Goal: Transaction & Acquisition: Purchase product/service

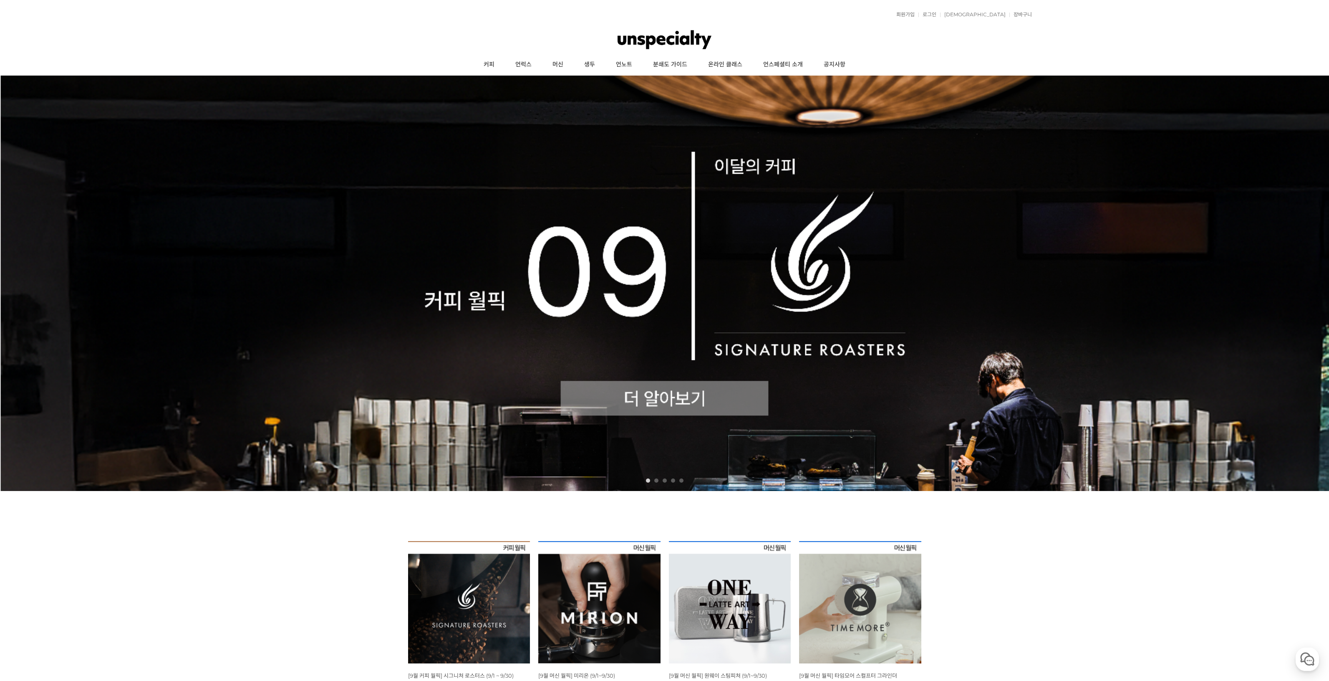
click at [621, 396] on img at bounding box center [664, 283] width 1329 height 415
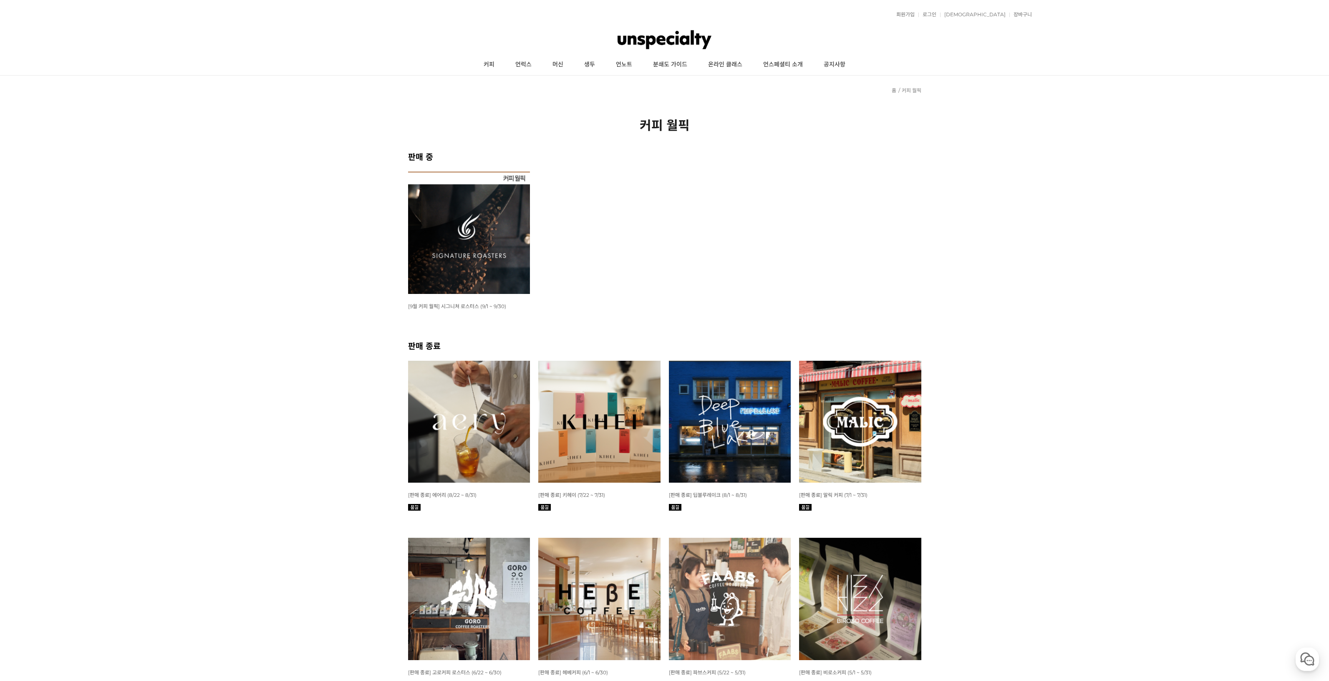
click at [461, 259] on img at bounding box center [469, 233] width 122 height 122
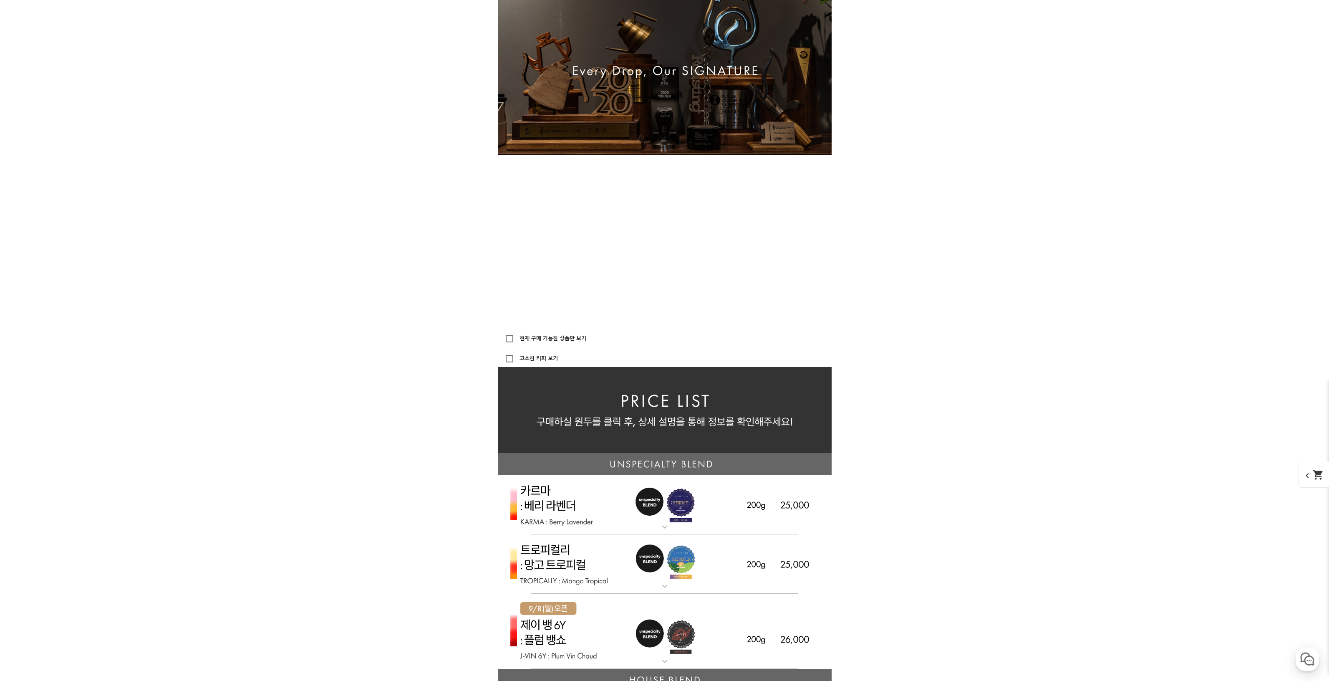
scroll to position [1816, 0]
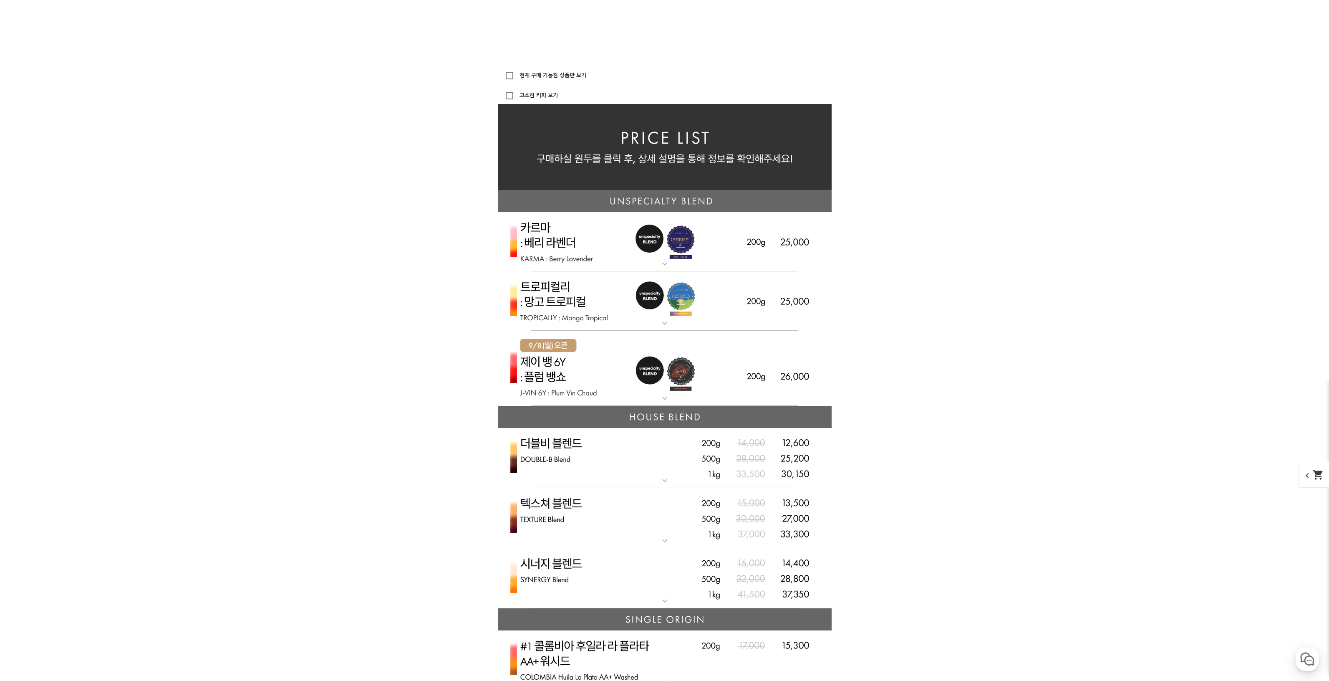
click at [626, 381] on img at bounding box center [665, 368] width 334 height 76
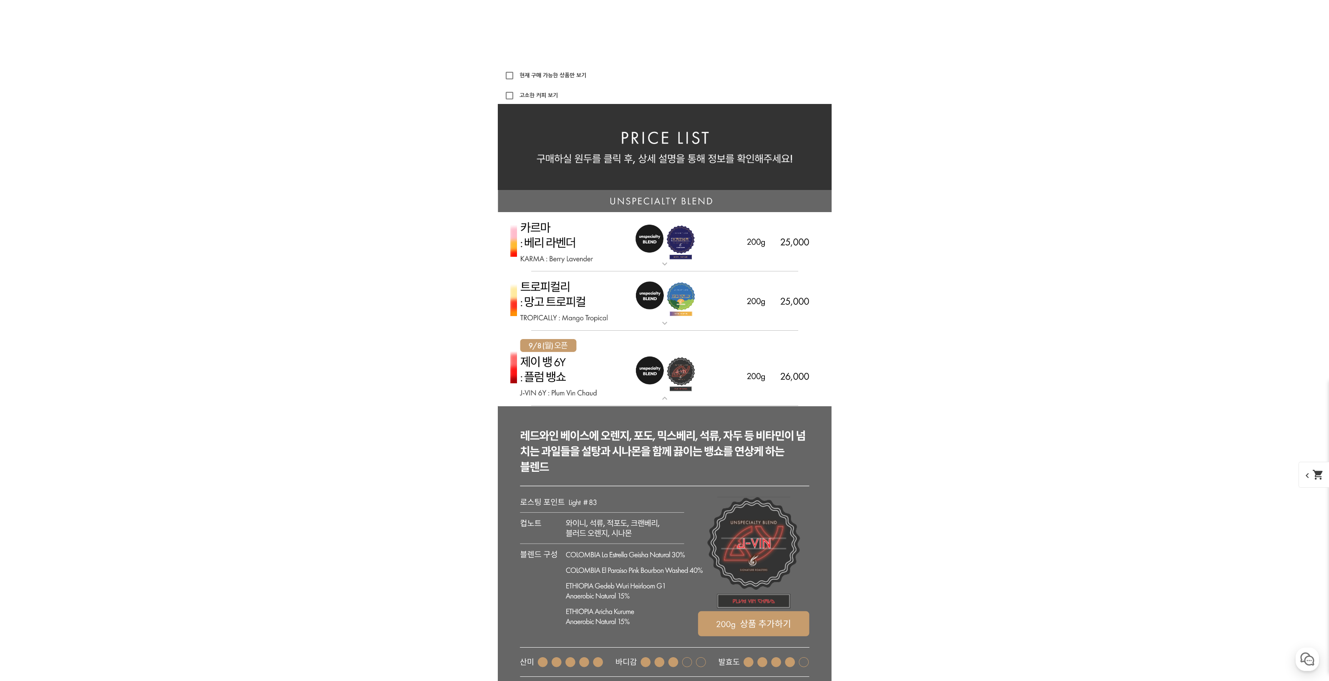
scroll to position [1960, 0]
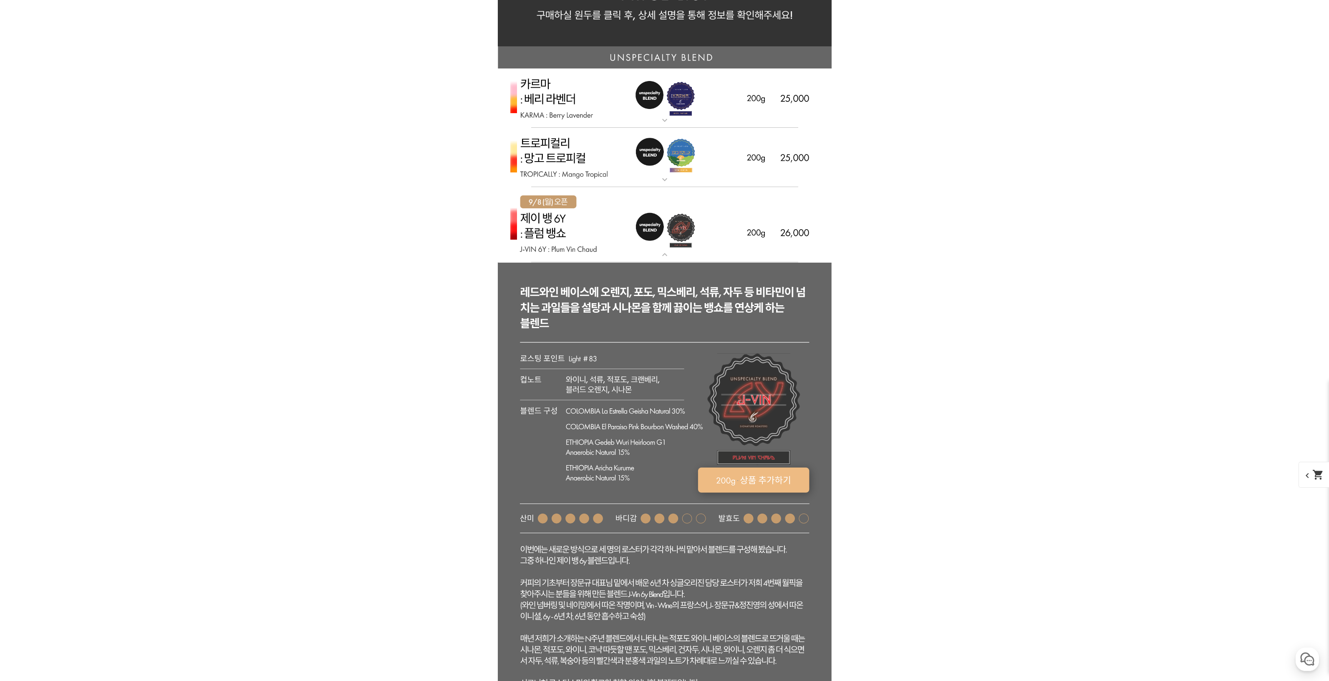
click at [758, 483] on rect at bounding box center [753, 479] width 111 height 25
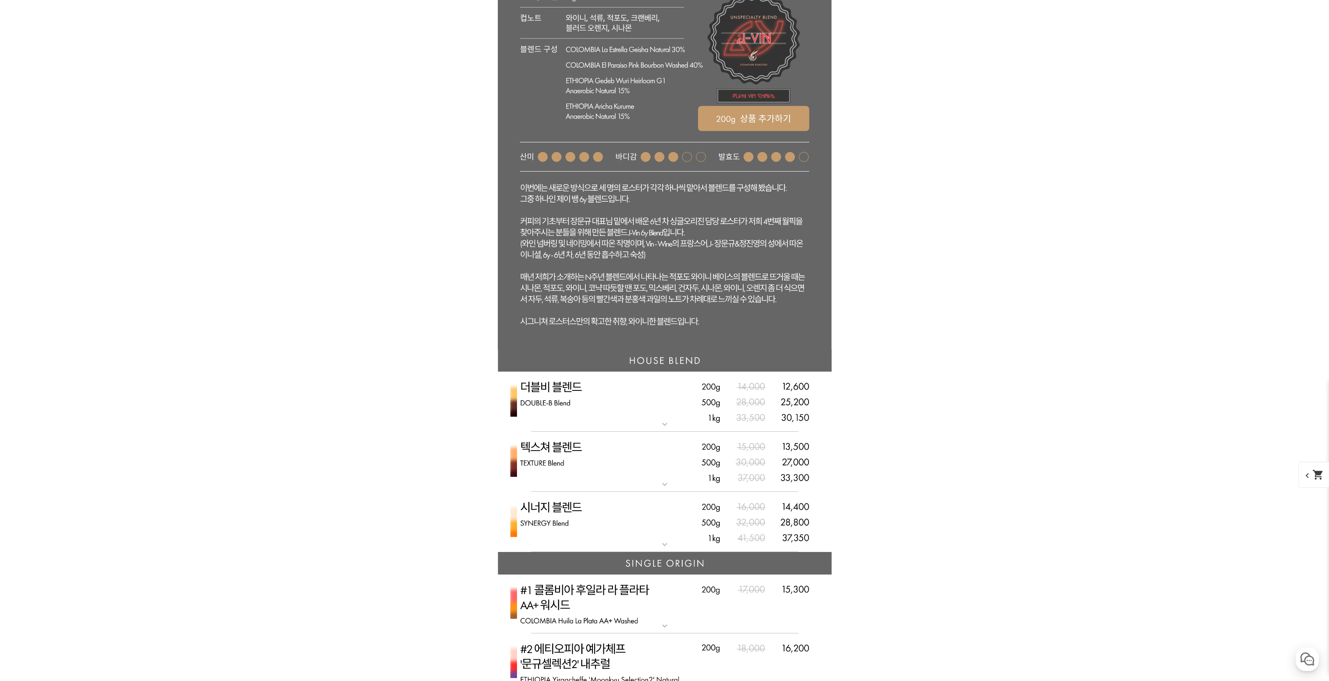
scroll to position [2364, 0]
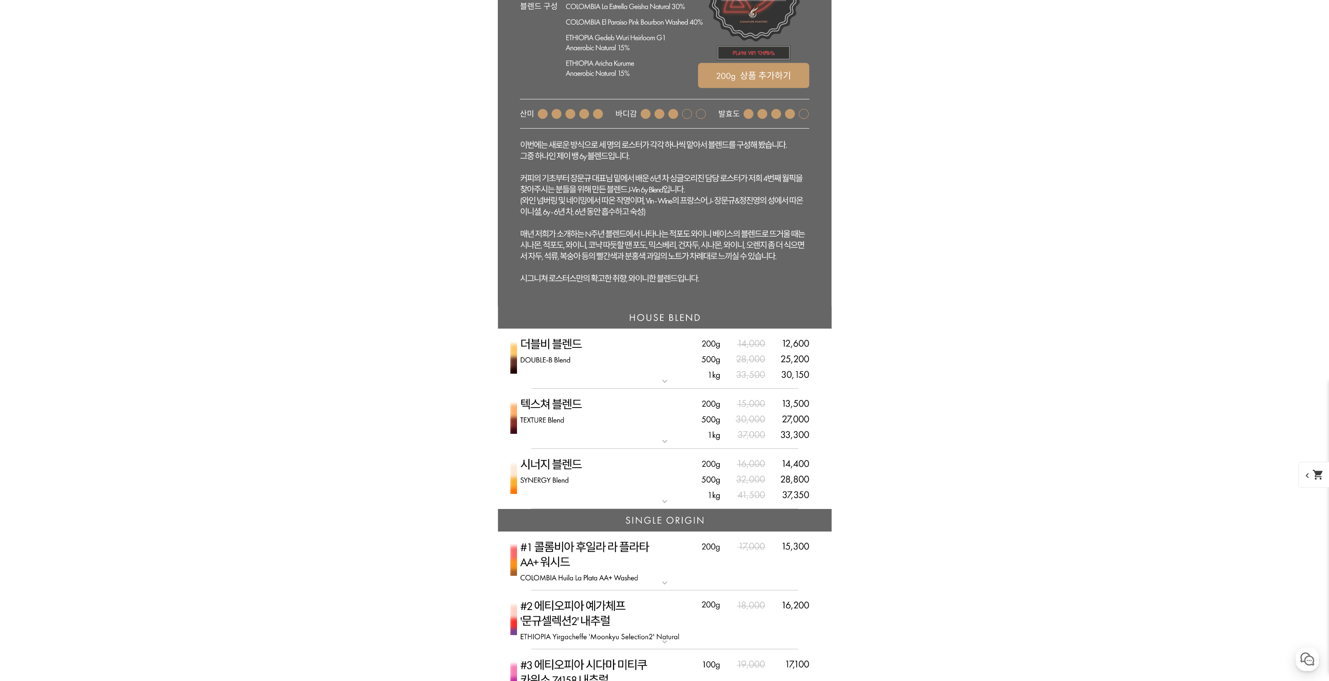
click at [655, 409] on img at bounding box center [665, 418] width 334 height 61
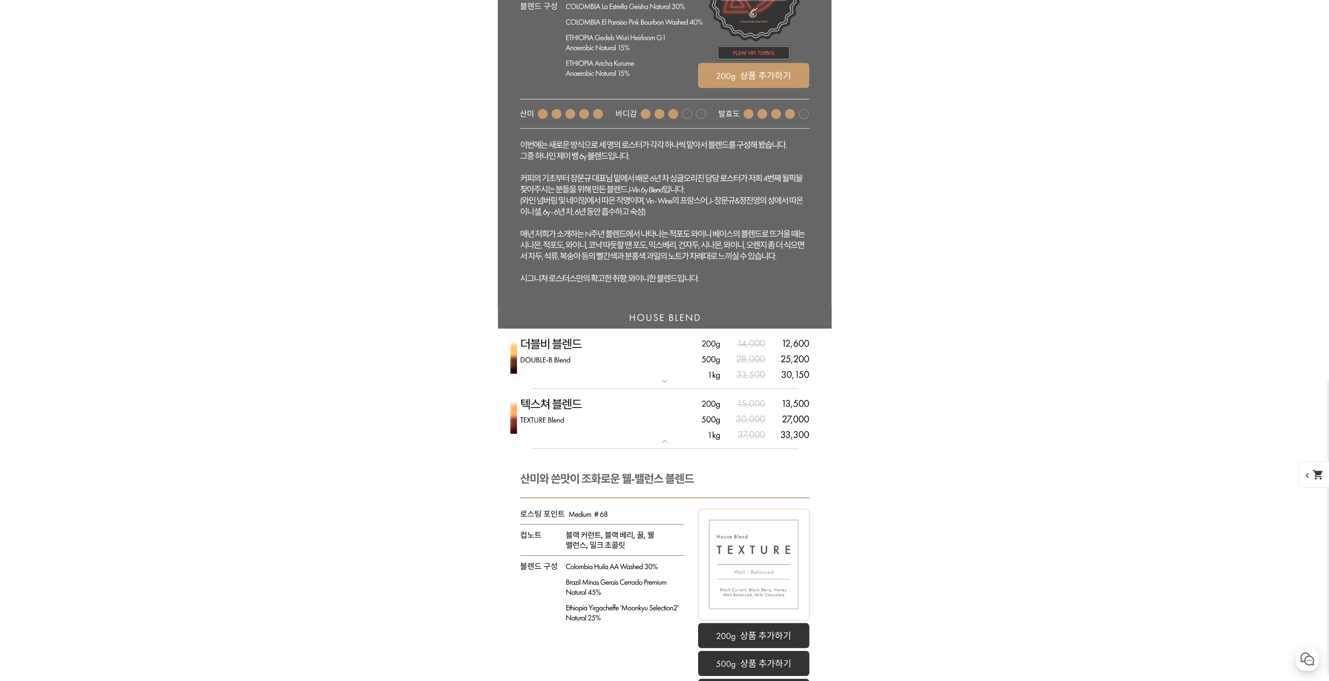
click at [640, 368] on img at bounding box center [665, 358] width 334 height 61
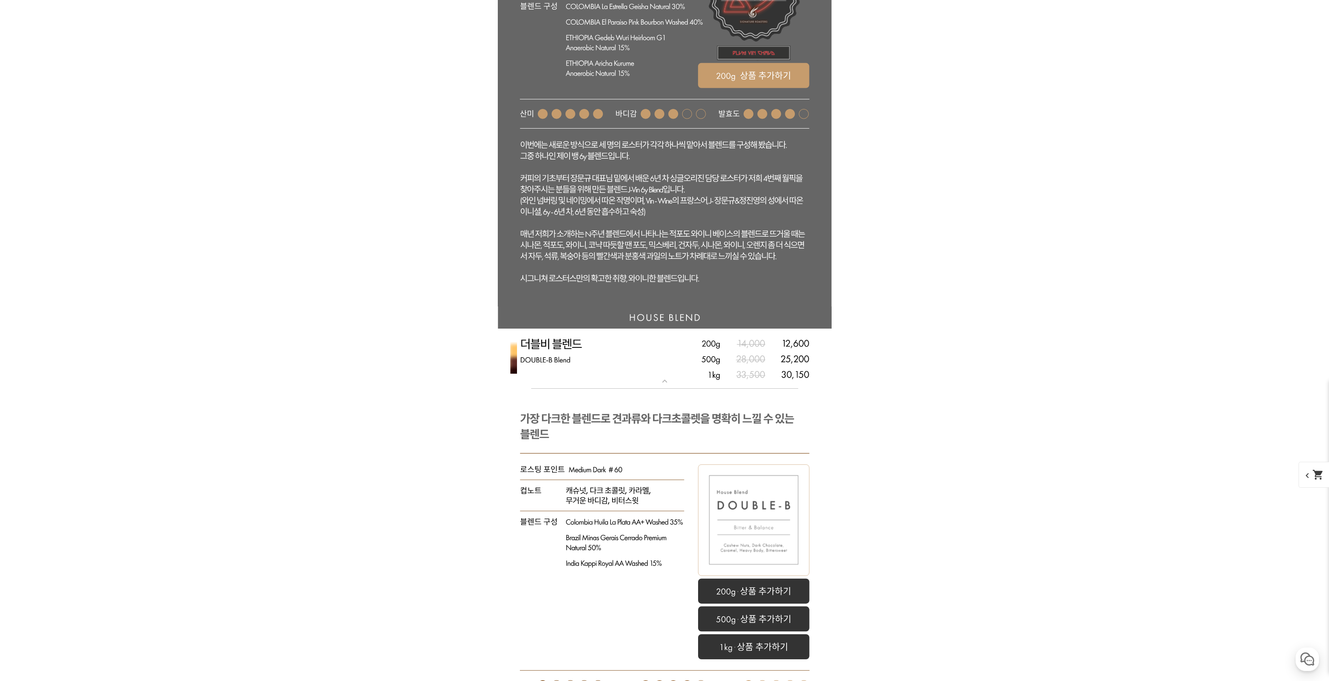
click at [640, 368] on img at bounding box center [665, 358] width 334 height 61
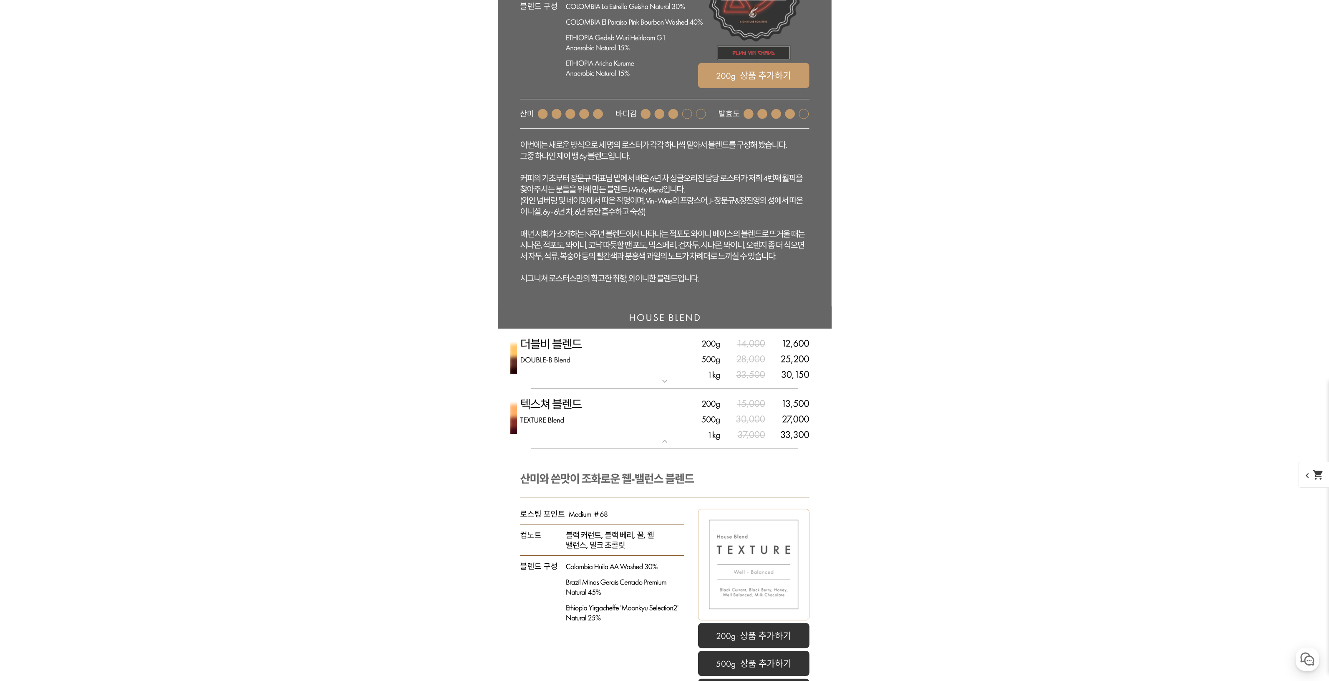
click at [647, 403] on img at bounding box center [665, 418] width 334 height 61
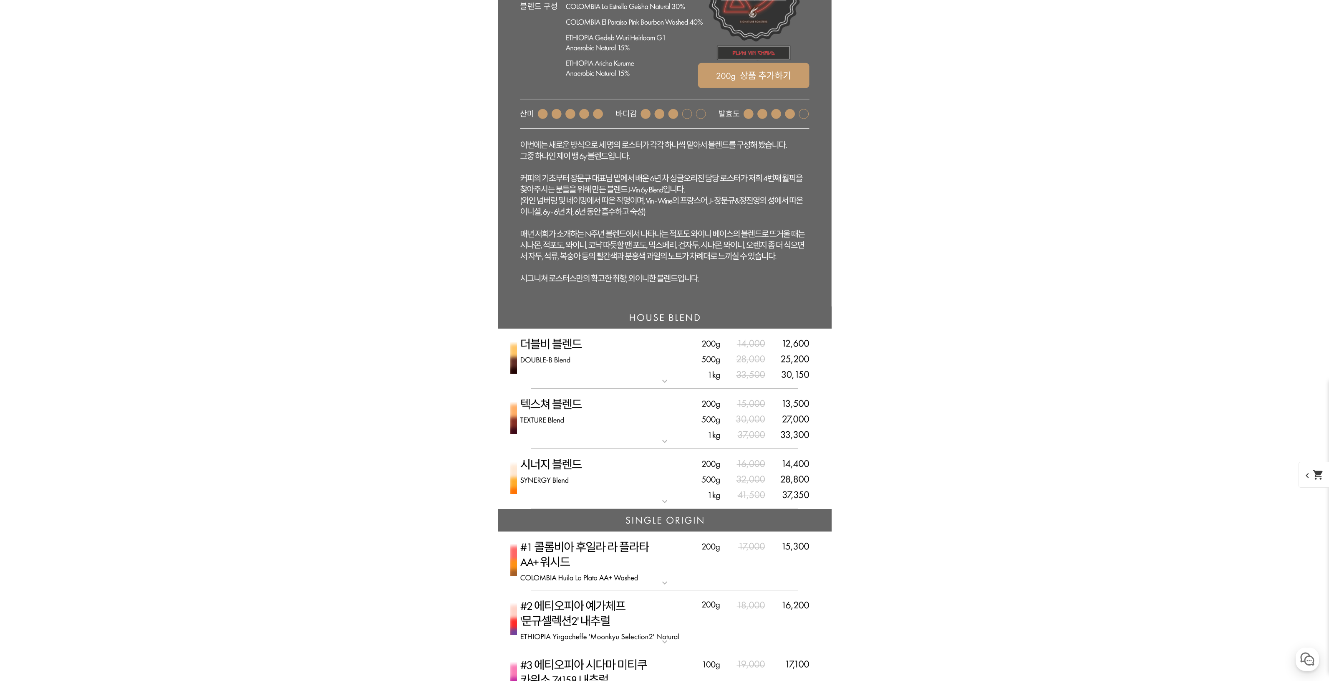
click at [657, 470] on img at bounding box center [665, 479] width 334 height 61
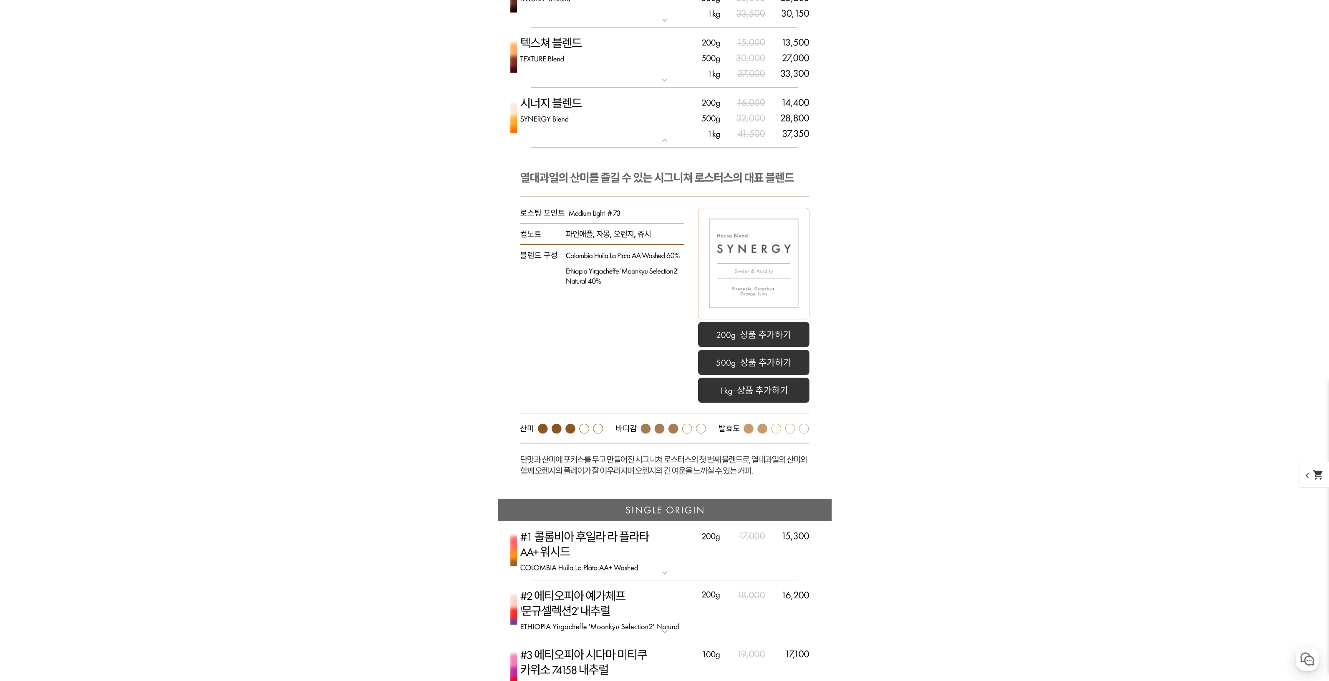
scroll to position [2580, 0]
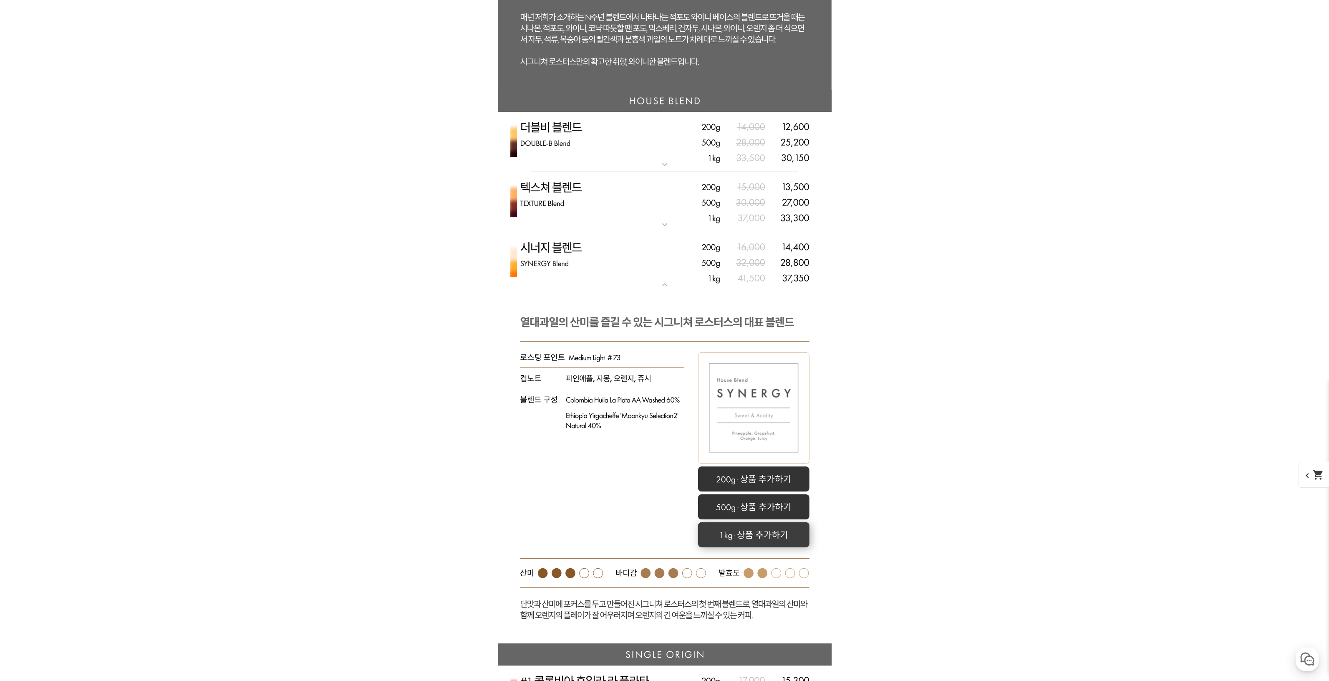
click at [765, 535] on rect at bounding box center [753, 534] width 111 height 25
select select "시너지 블렌드"
select select "1kg"
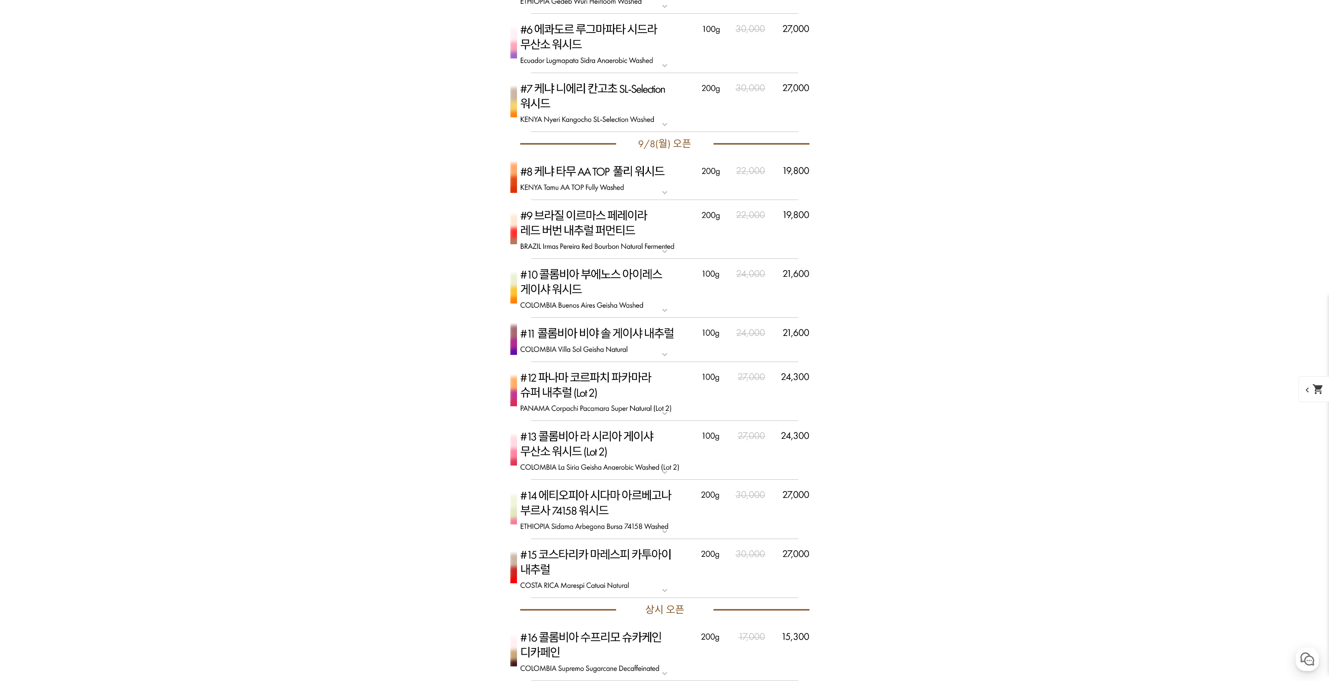
scroll to position [3730, 0]
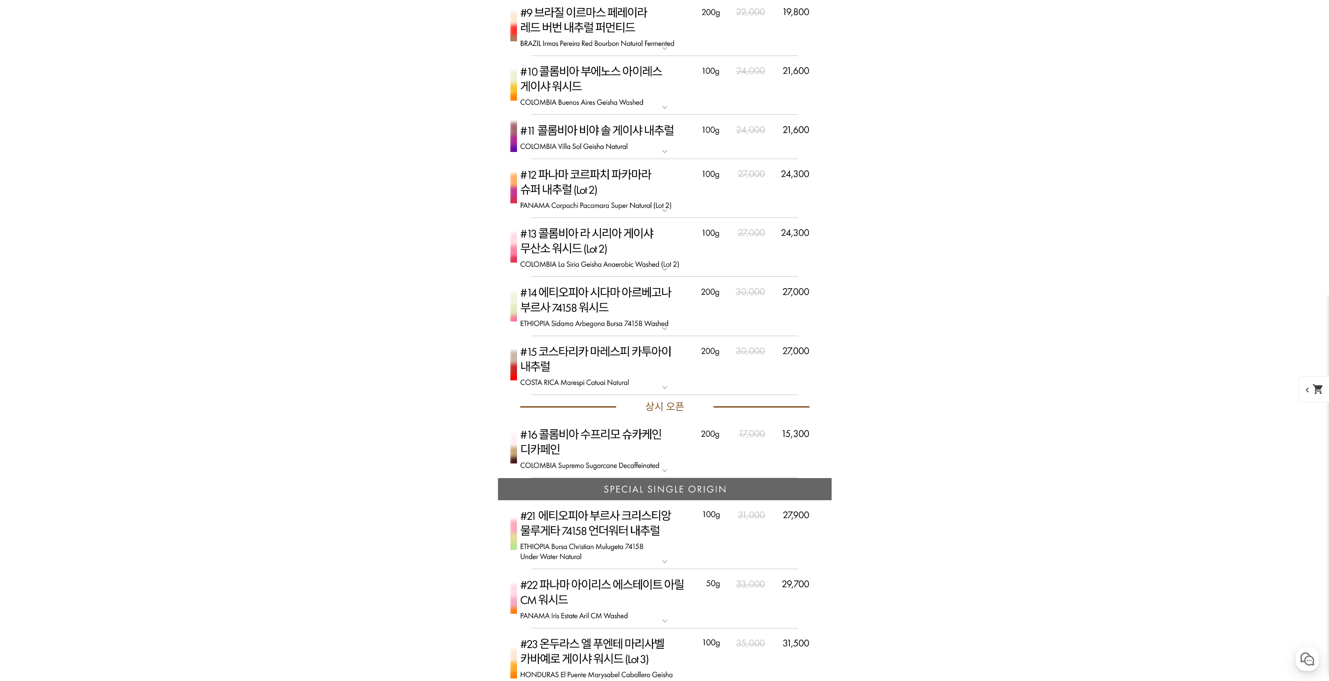
click at [764, 460] on img at bounding box center [665, 448] width 334 height 59
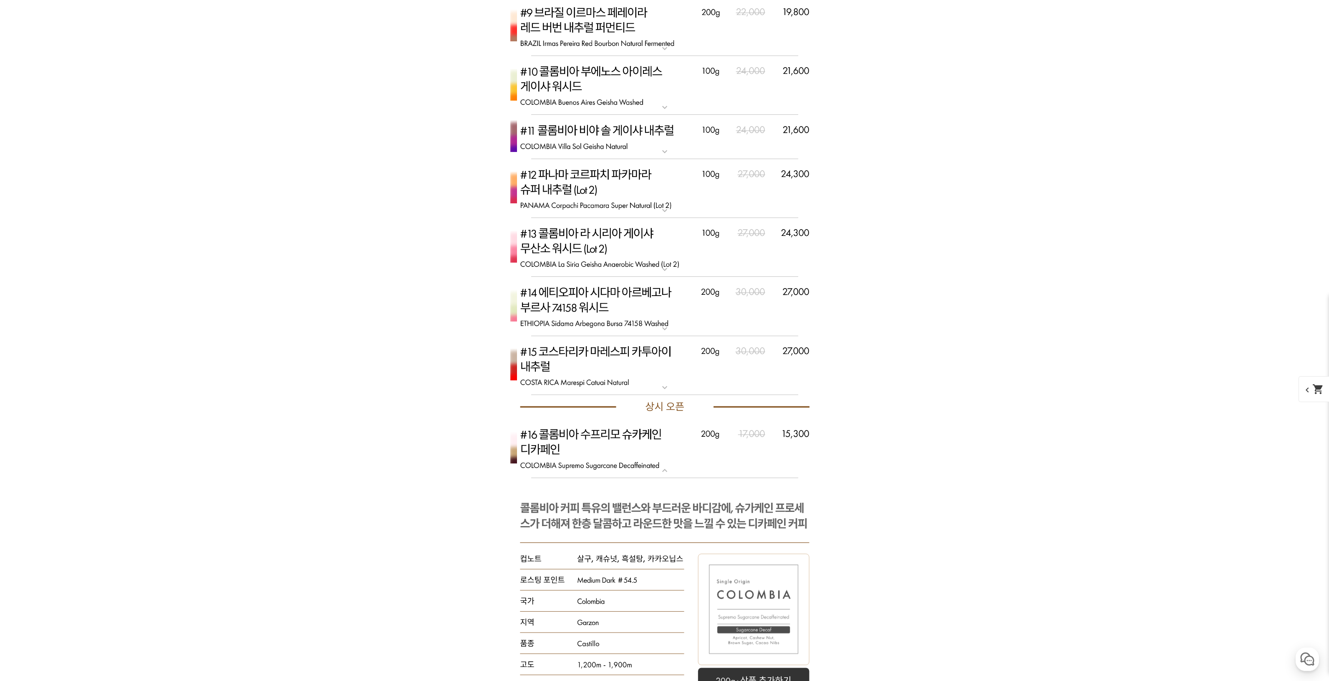
click at [763, 464] on img at bounding box center [665, 448] width 334 height 59
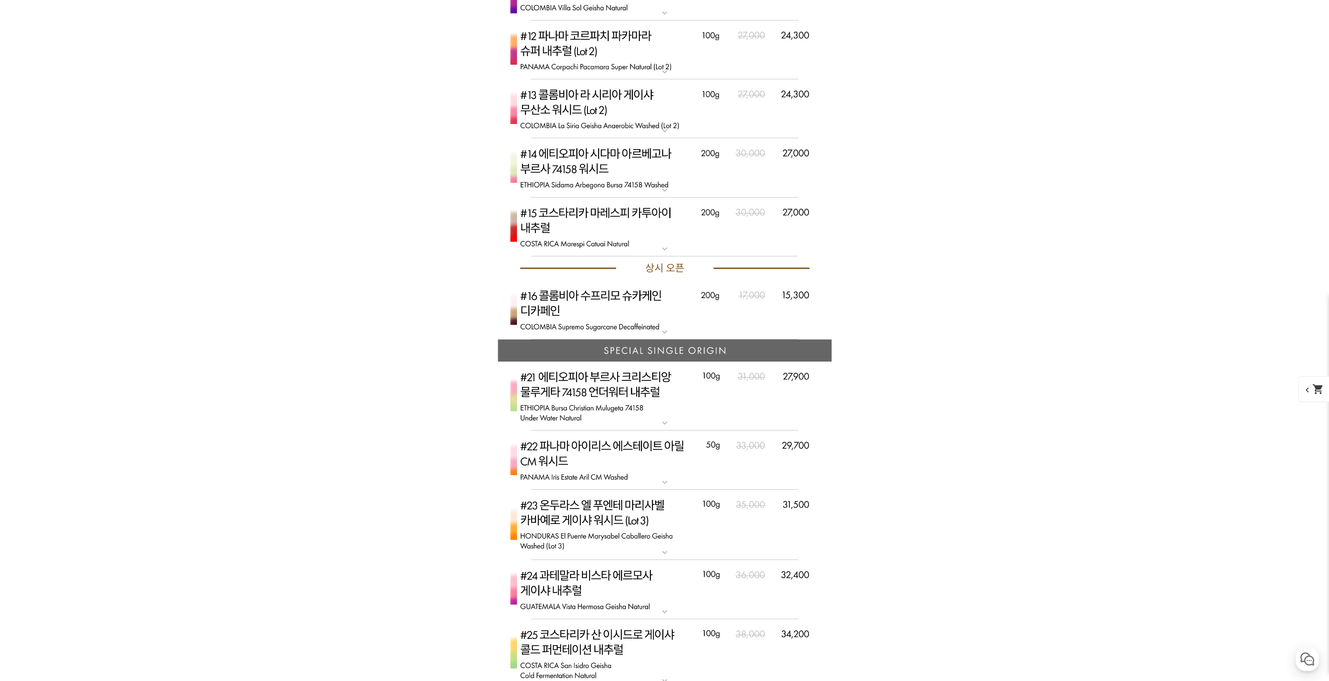
scroll to position [3825, 0]
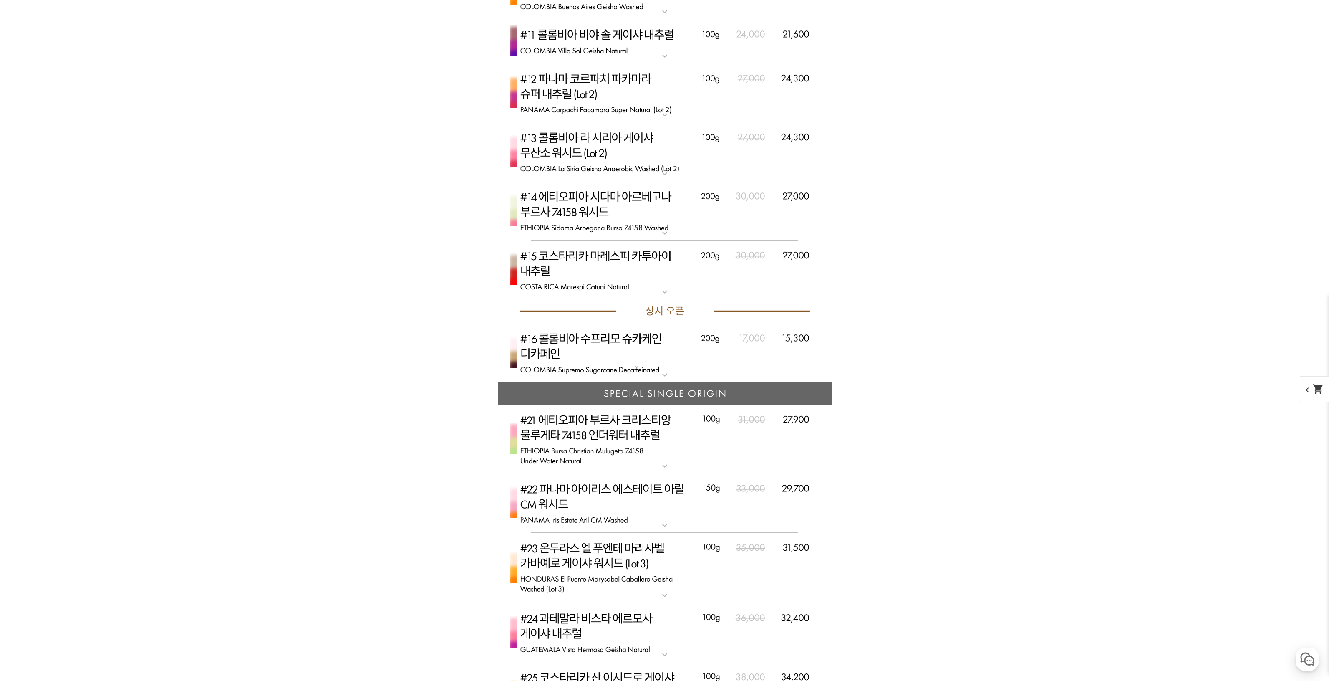
click at [679, 444] on img at bounding box center [665, 438] width 334 height 69
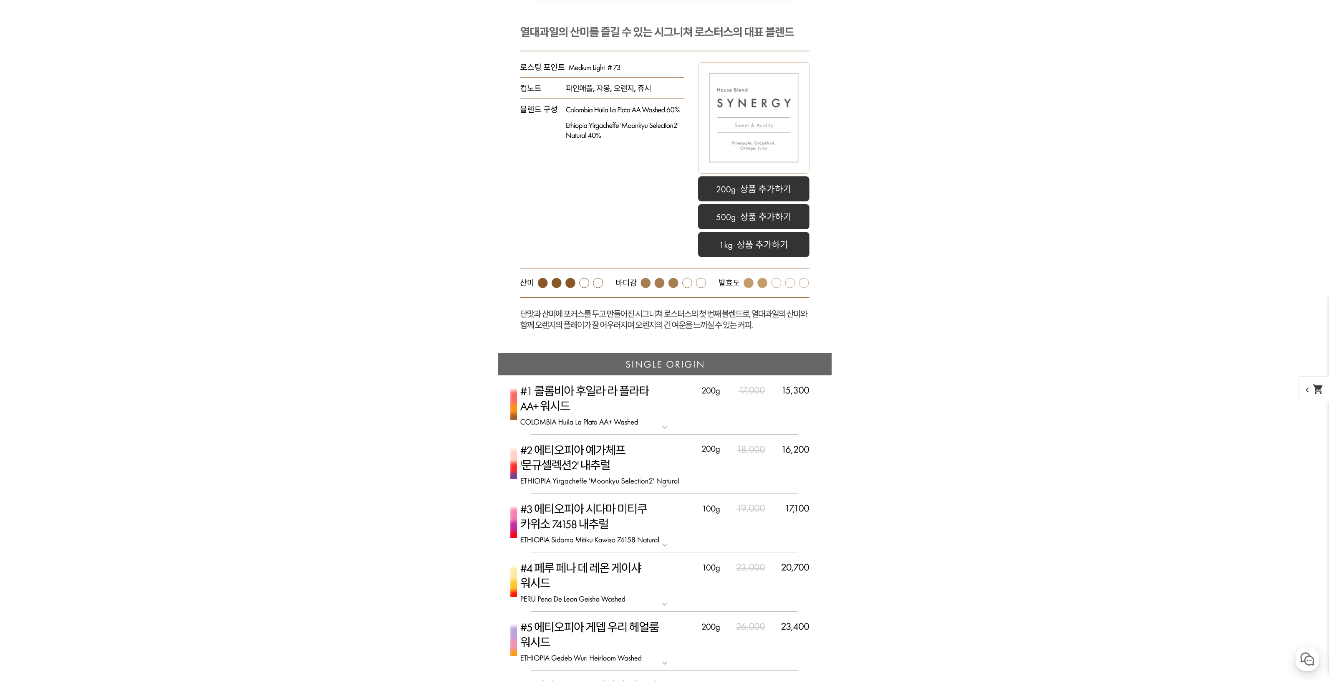
scroll to position [3031, 0]
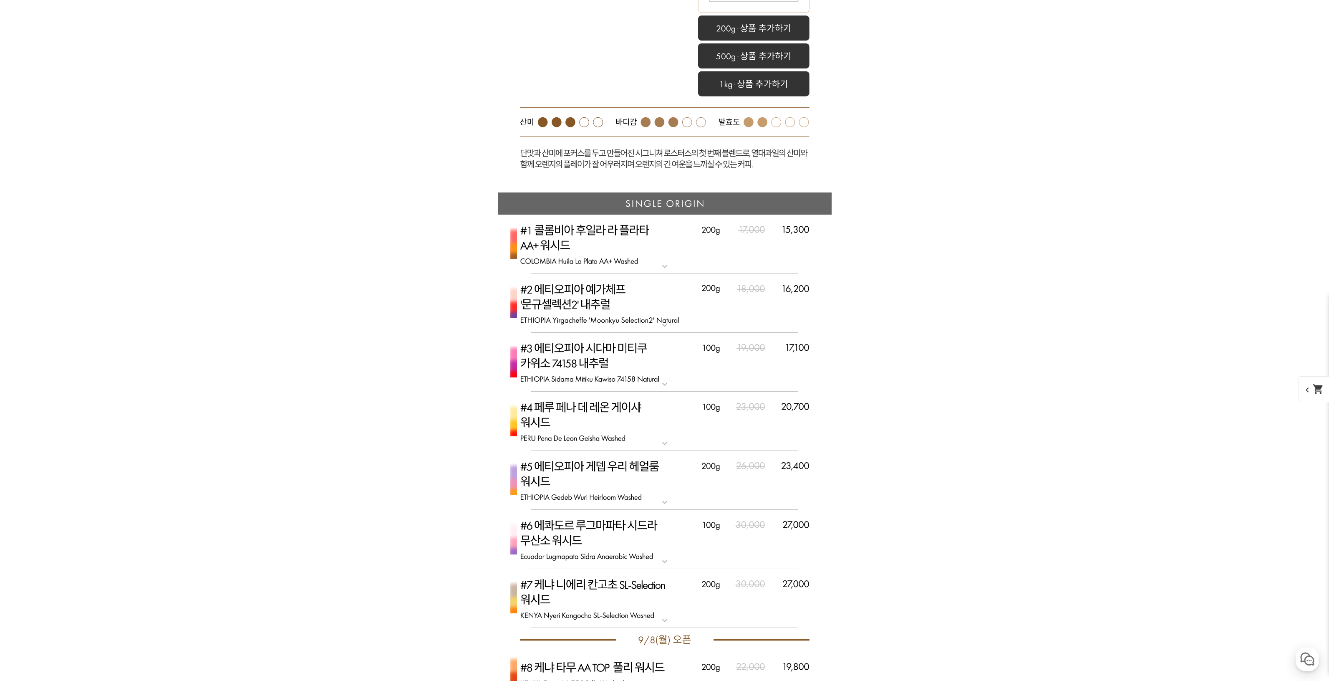
click at [557, 275] on p "#2 에티오피아 예가체프 '문규셀렉션 2' 내추럴" at bounding box center [665, 277] width 334 height 7
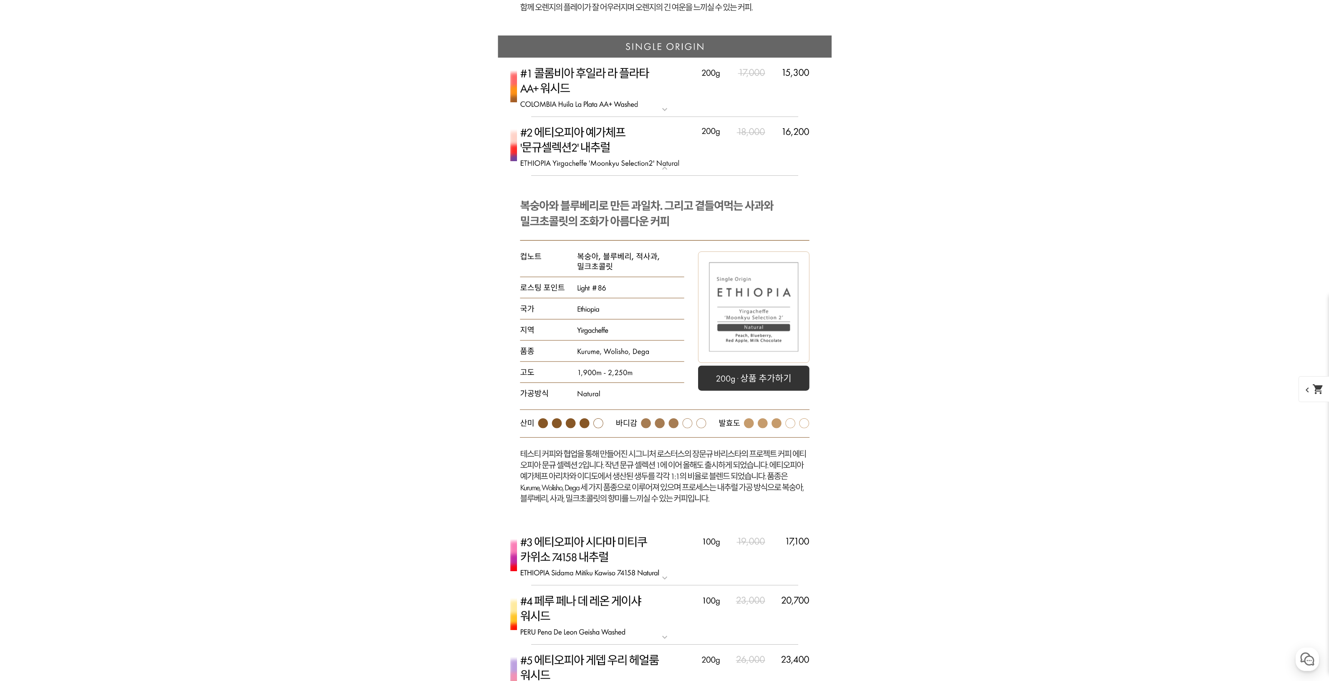
scroll to position [3065, 0]
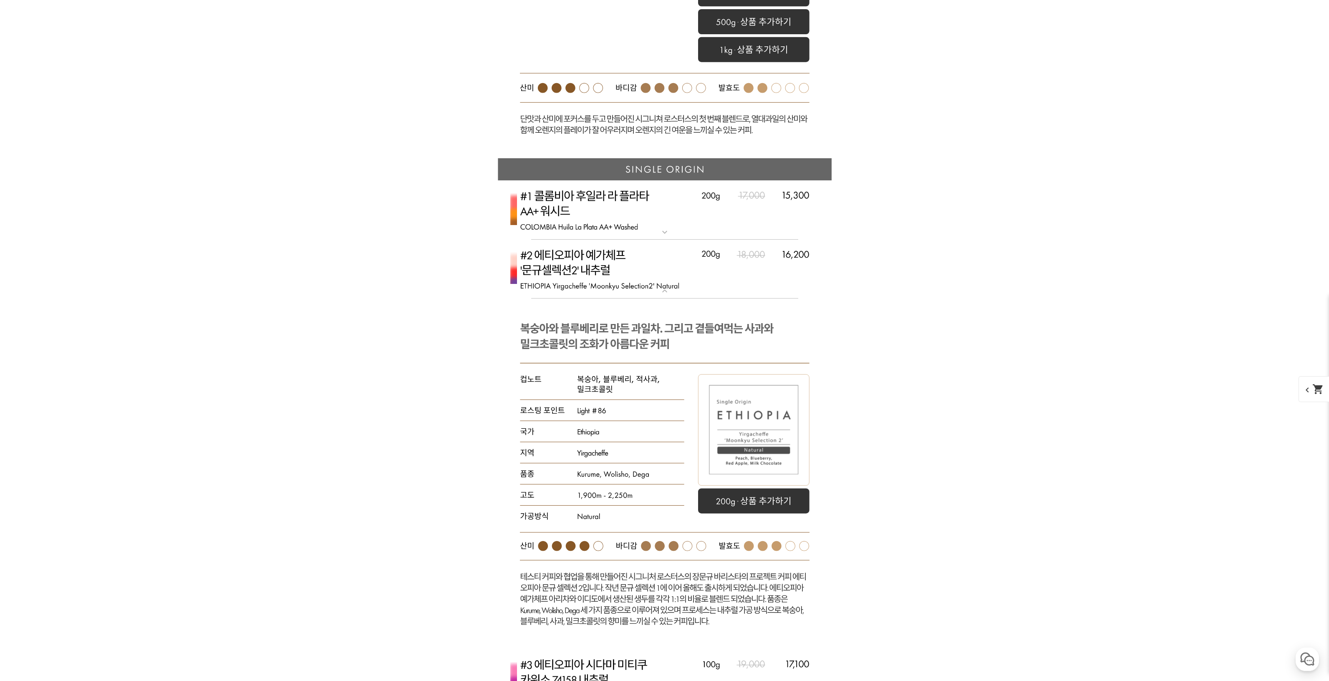
click at [585, 269] on img at bounding box center [665, 269] width 334 height 59
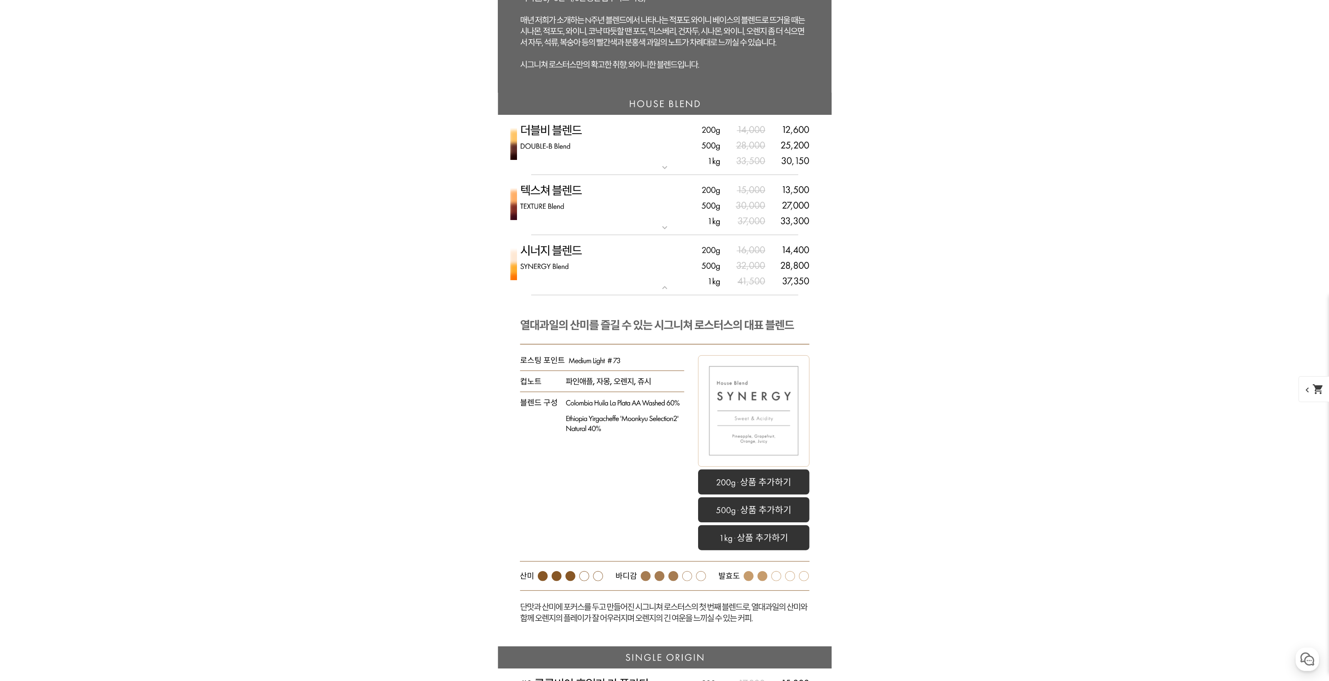
scroll to position [2535, 0]
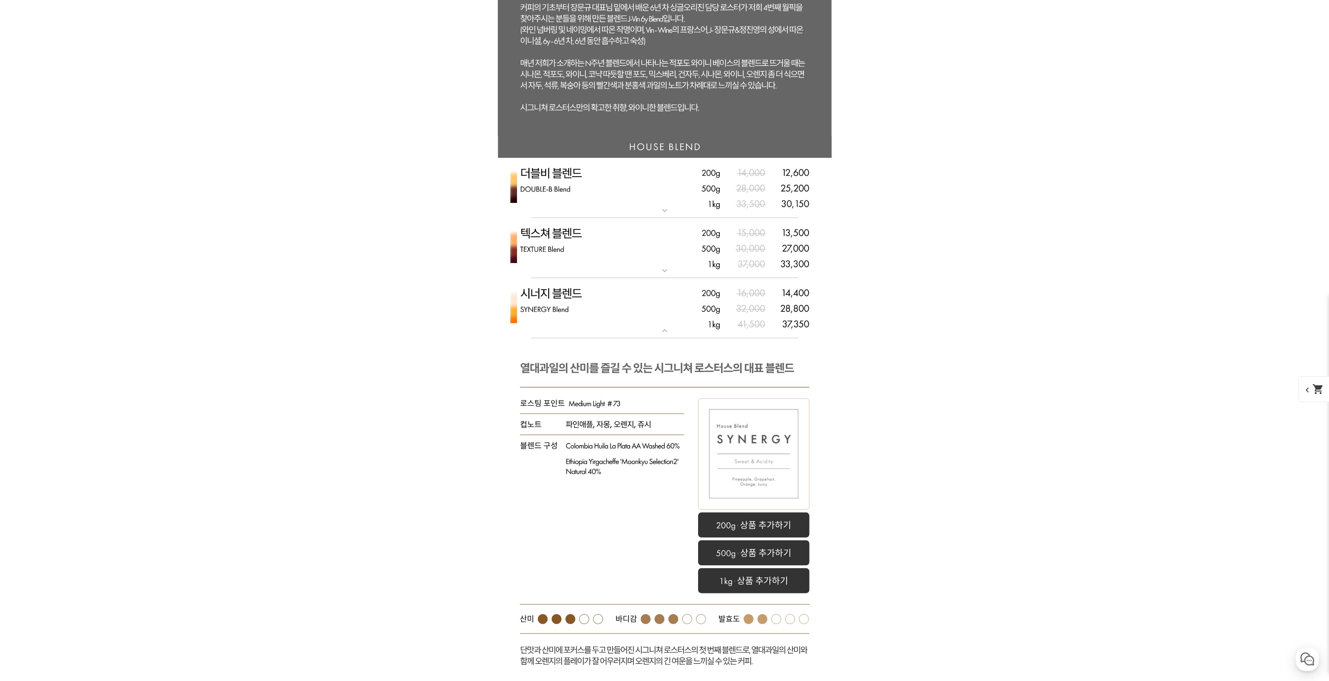
click at [584, 271] on img at bounding box center [665, 248] width 334 height 61
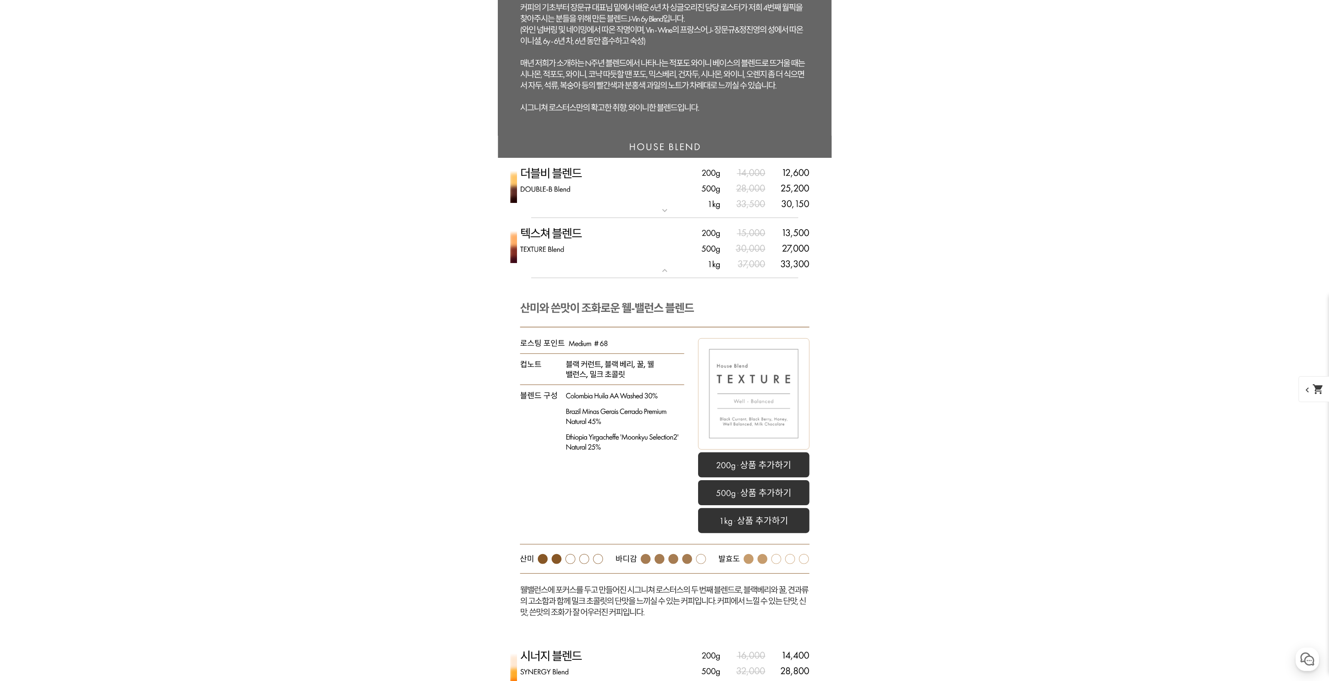
click at [587, 212] on img at bounding box center [665, 188] width 334 height 61
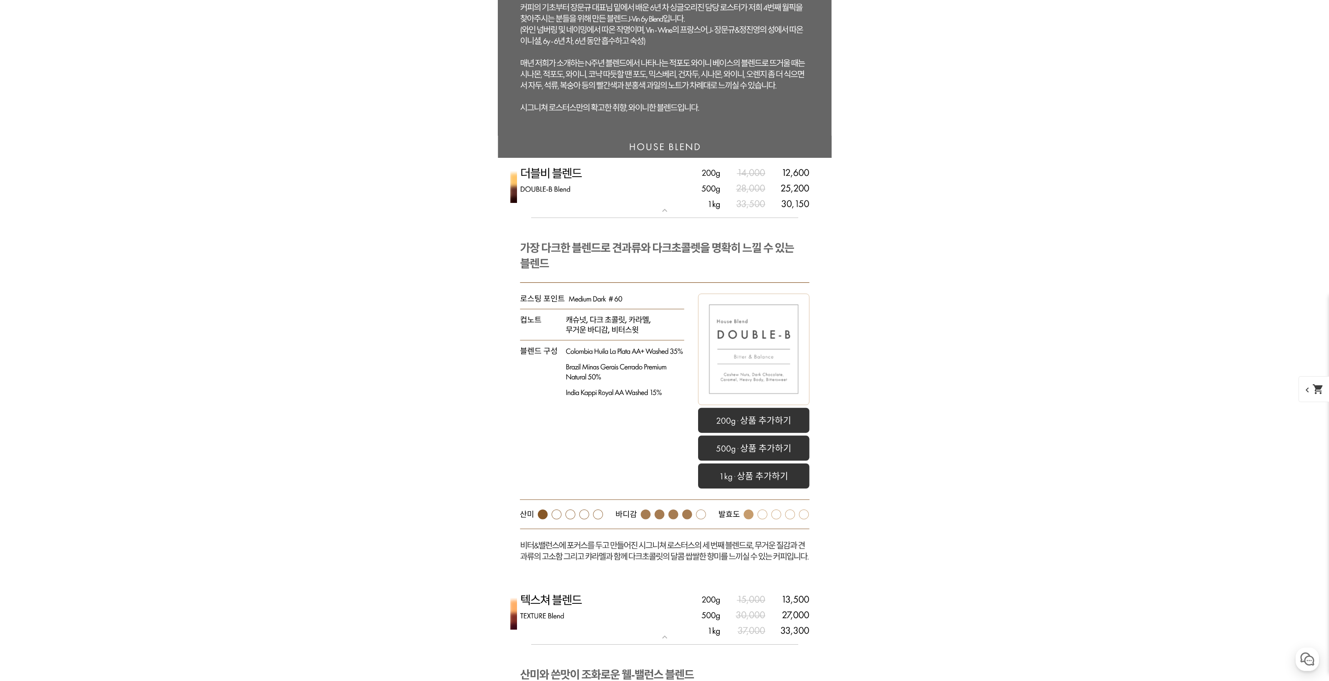
click at [587, 212] on img at bounding box center [665, 188] width 334 height 61
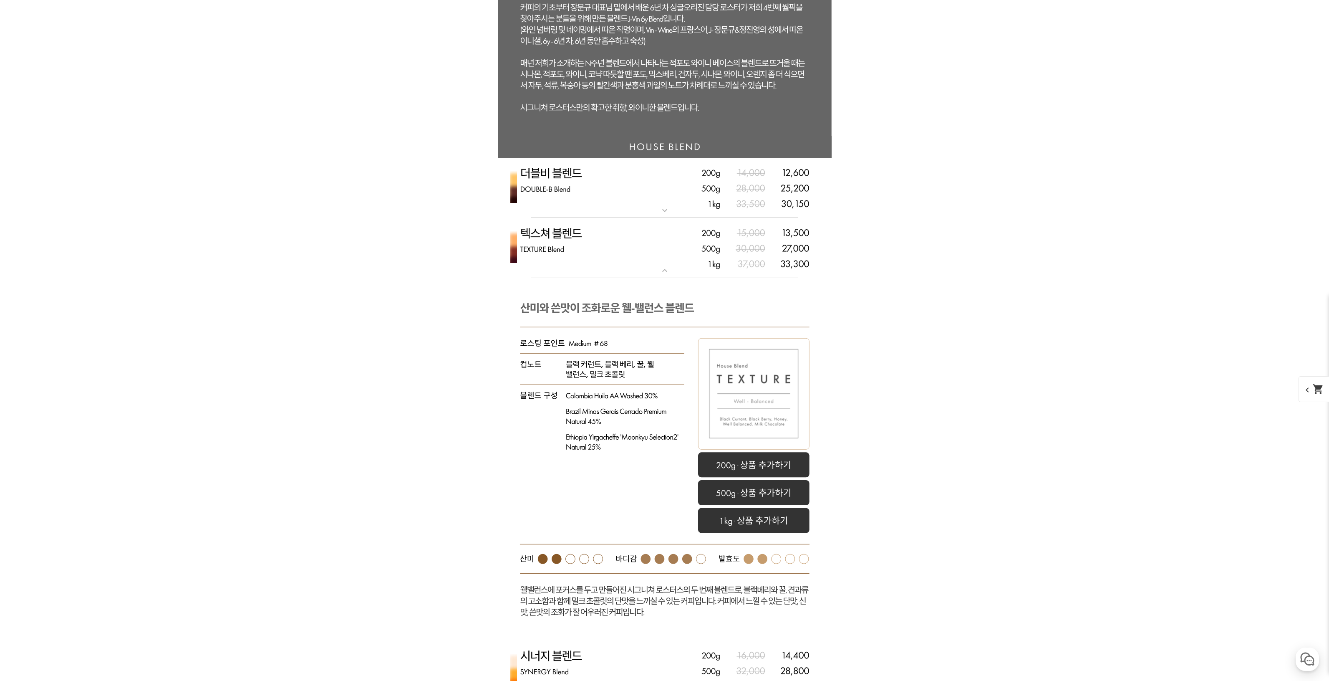
click at [587, 251] on img at bounding box center [665, 248] width 334 height 61
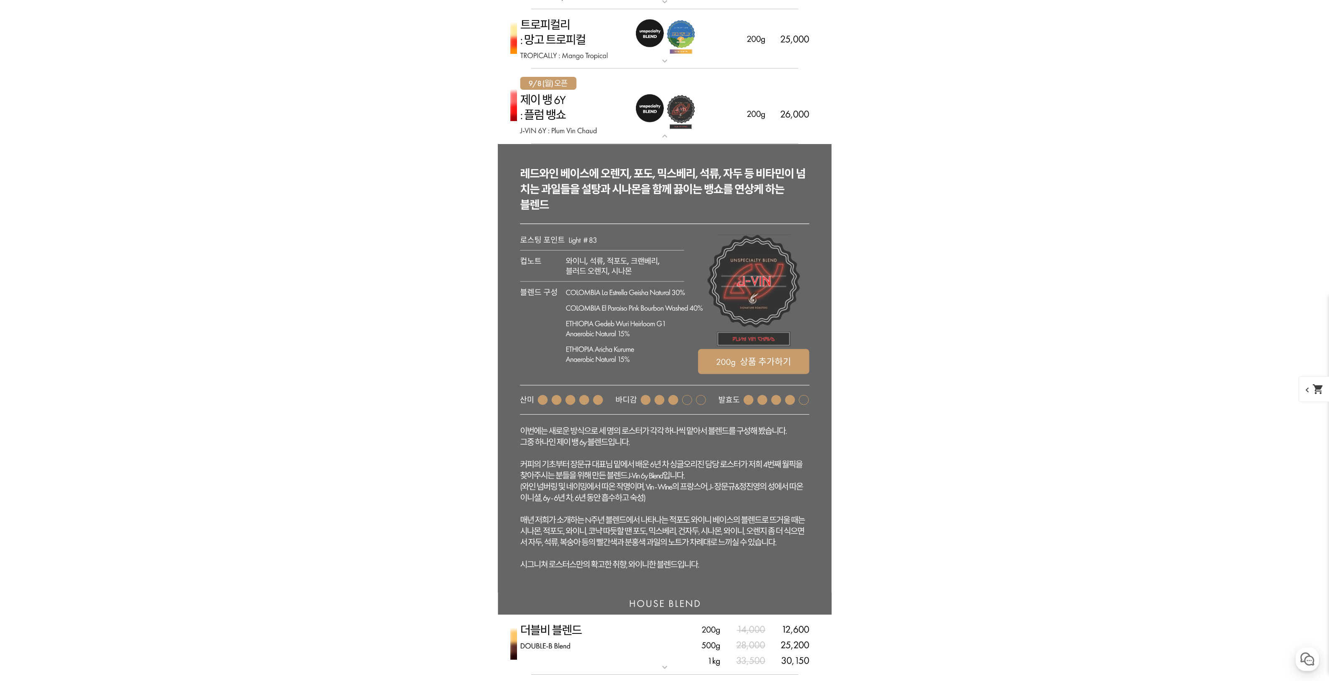
scroll to position [1935, 0]
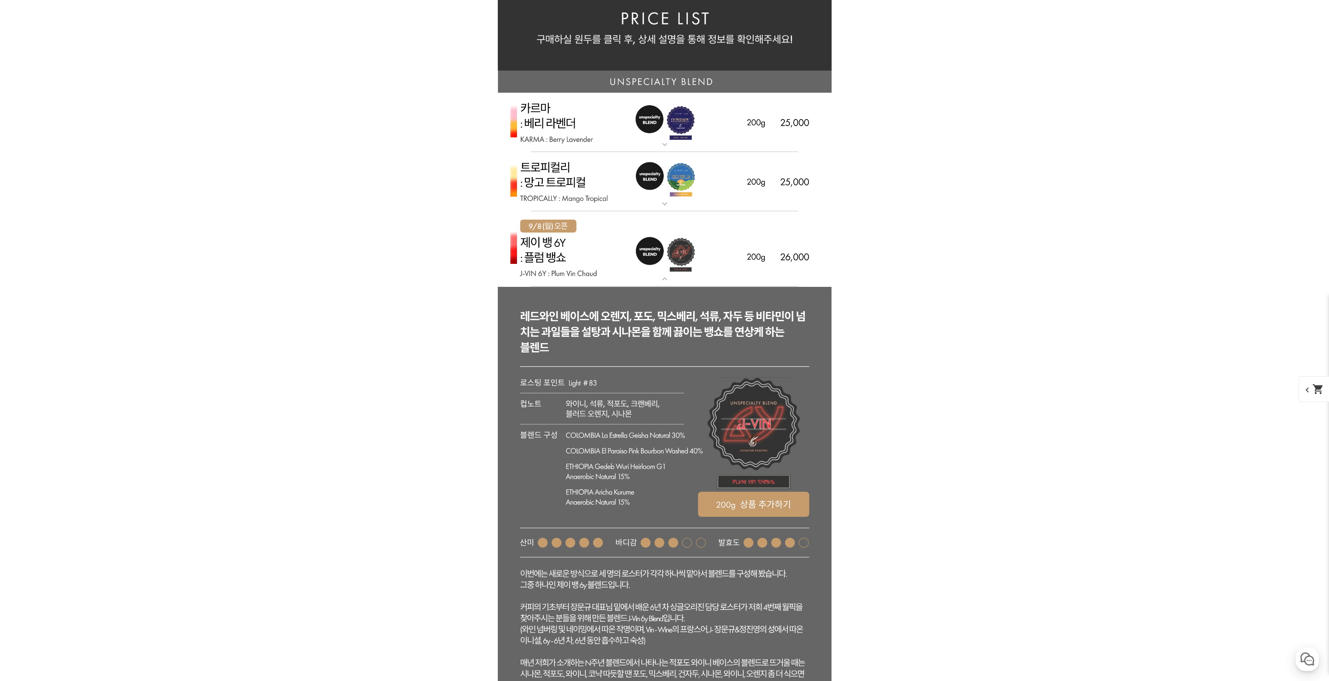
click at [559, 189] on img at bounding box center [665, 182] width 334 height 60
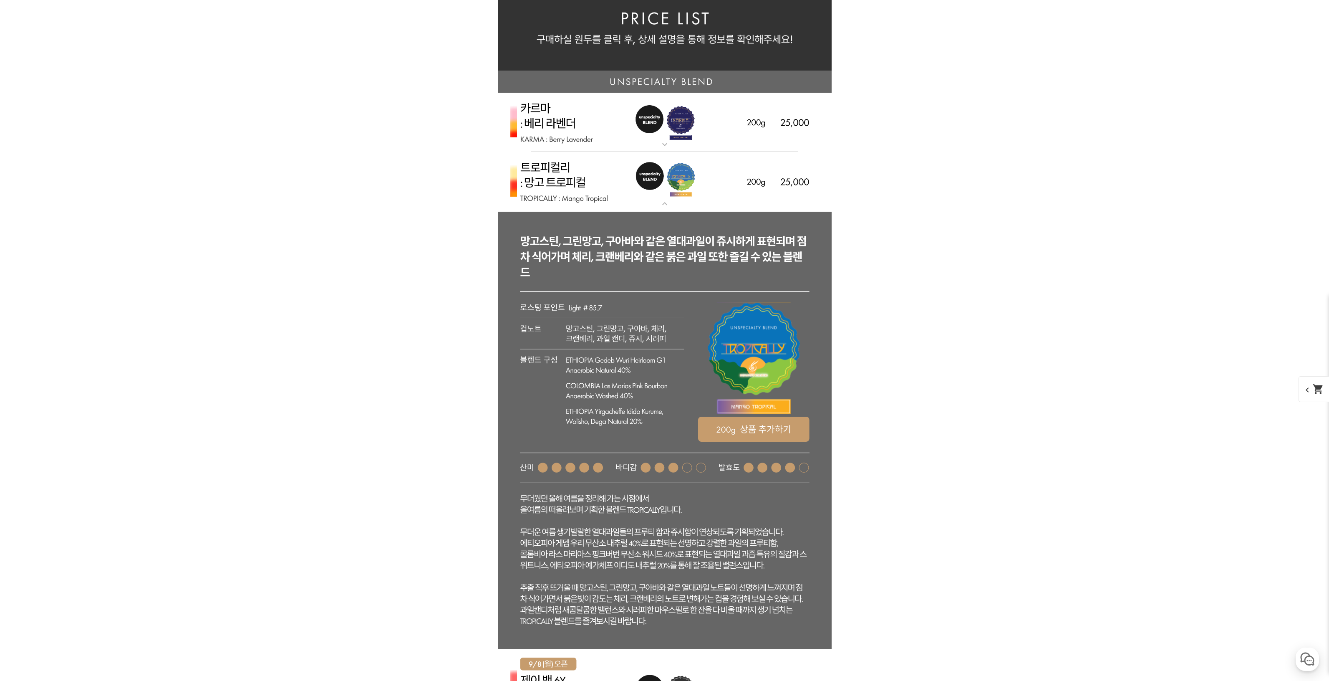
click at [572, 121] on img at bounding box center [665, 123] width 334 height 60
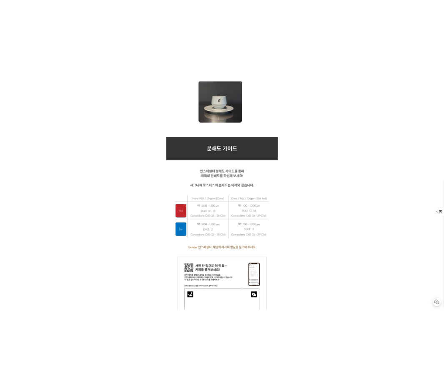
scroll to position [8679, 0]
